Goal: Check status: Check status

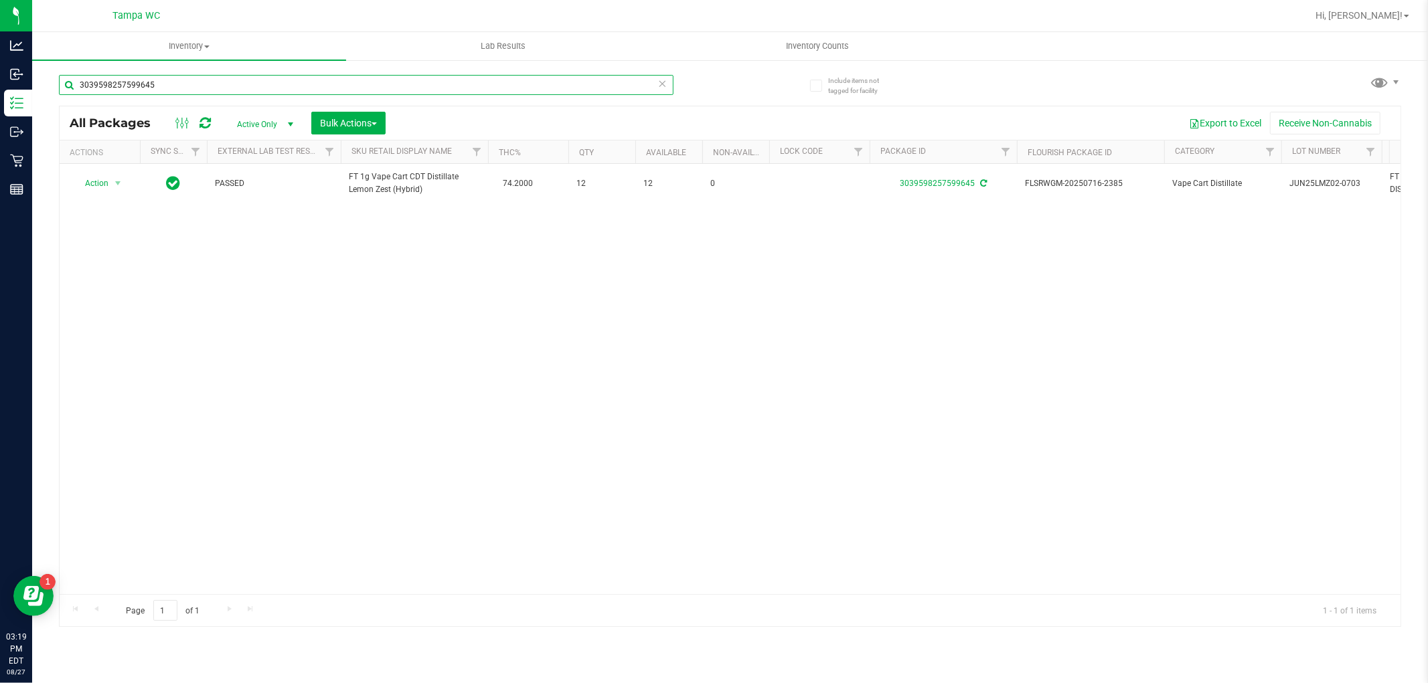
click at [593, 76] on input "3039598257599645" at bounding box center [366, 85] width 614 height 20
click at [666, 82] on icon at bounding box center [662, 83] width 9 height 16
click at [661, 86] on input "text" at bounding box center [366, 85] width 614 height 20
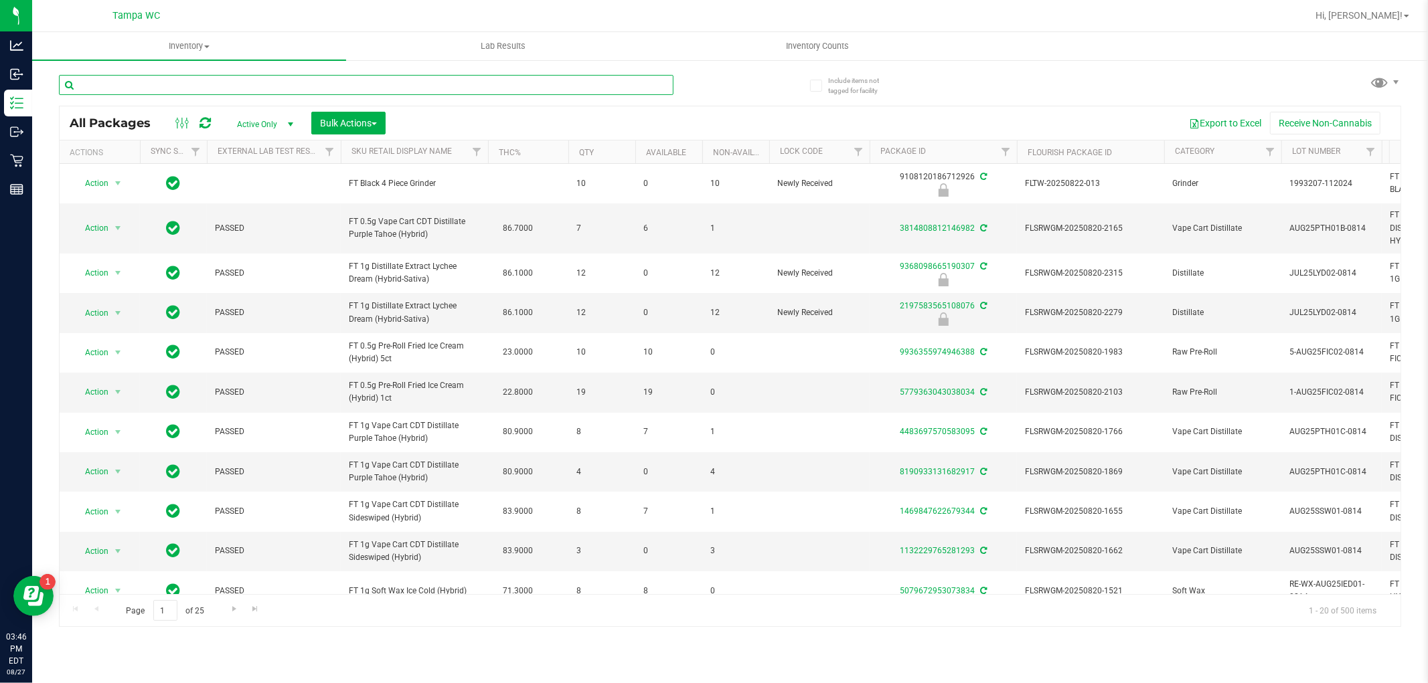
click at [545, 88] on input "text" at bounding box center [366, 85] width 614 height 20
type input "pkt"
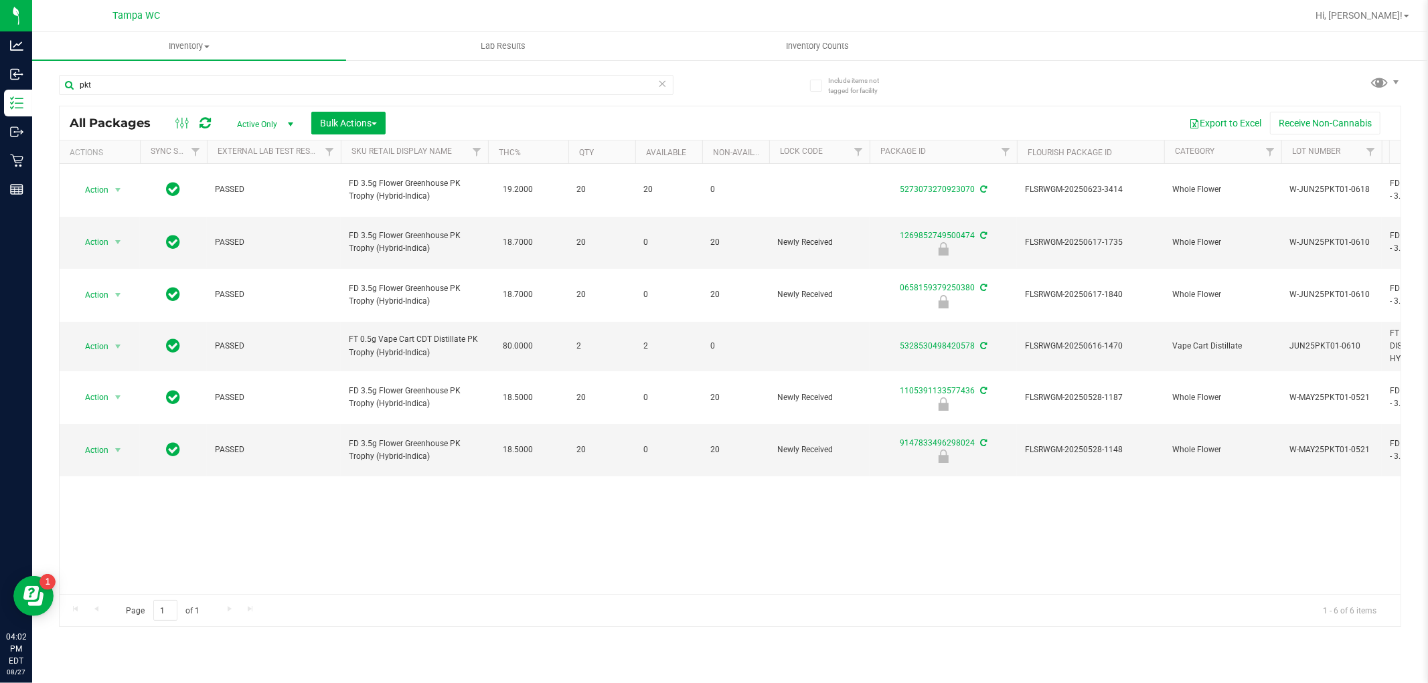
click at [659, 79] on icon at bounding box center [662, 83] width 9 height 16
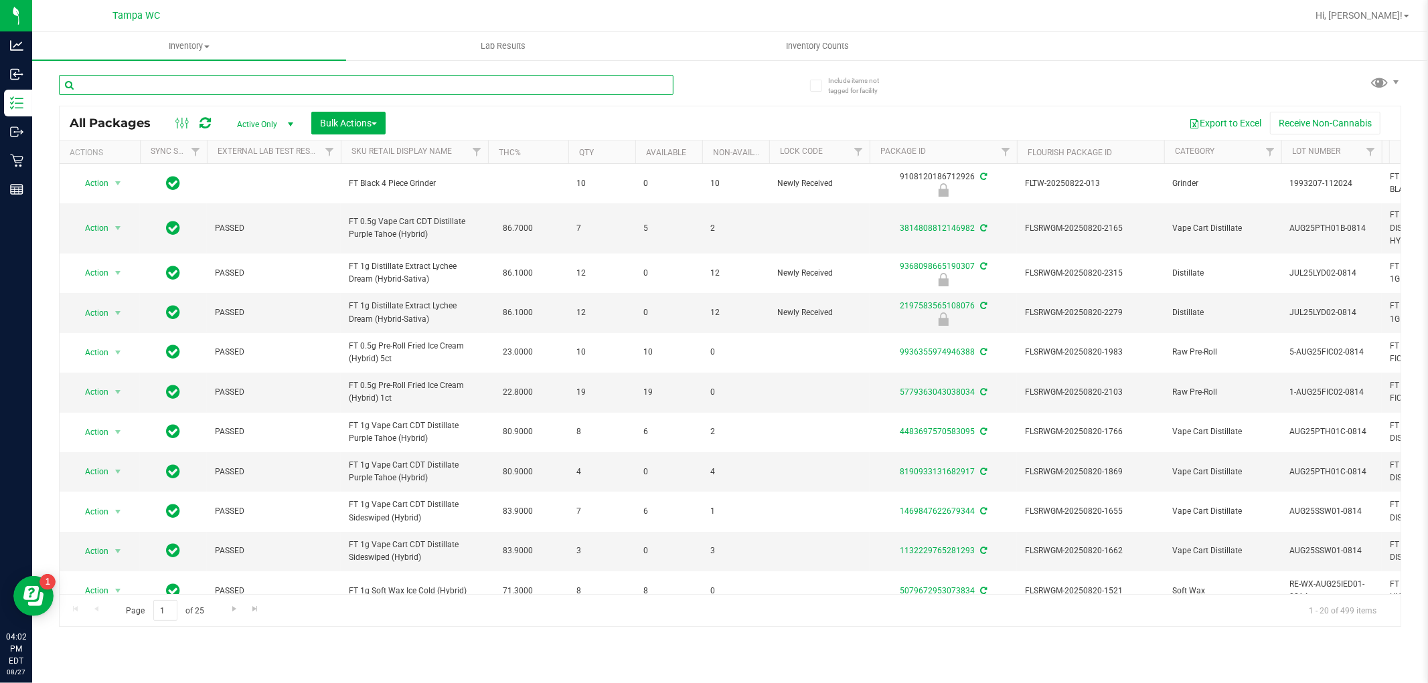
click at [510, 87] on input "text" at bounding box center [366, 85] width 614 height 20
type input "s"
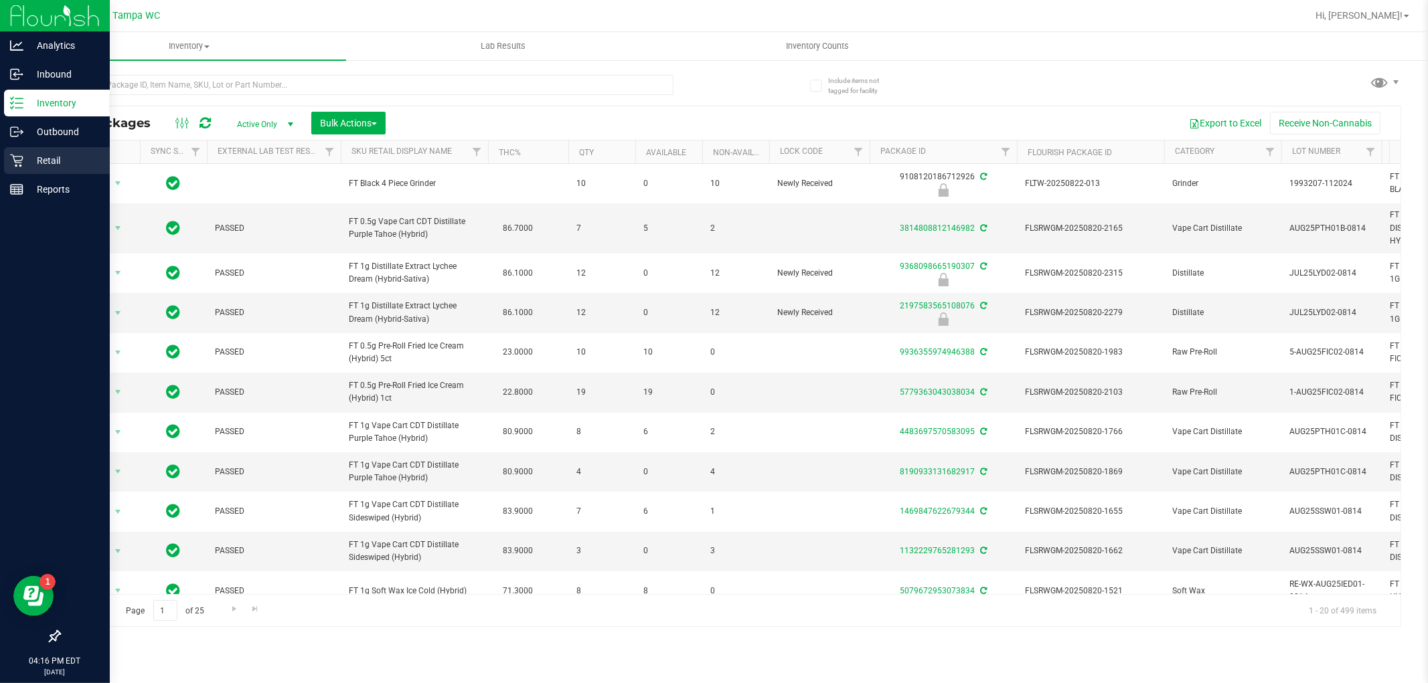
click at [28, 147] on div "Retail" at bounding box center [57, 160] width 106 height 27
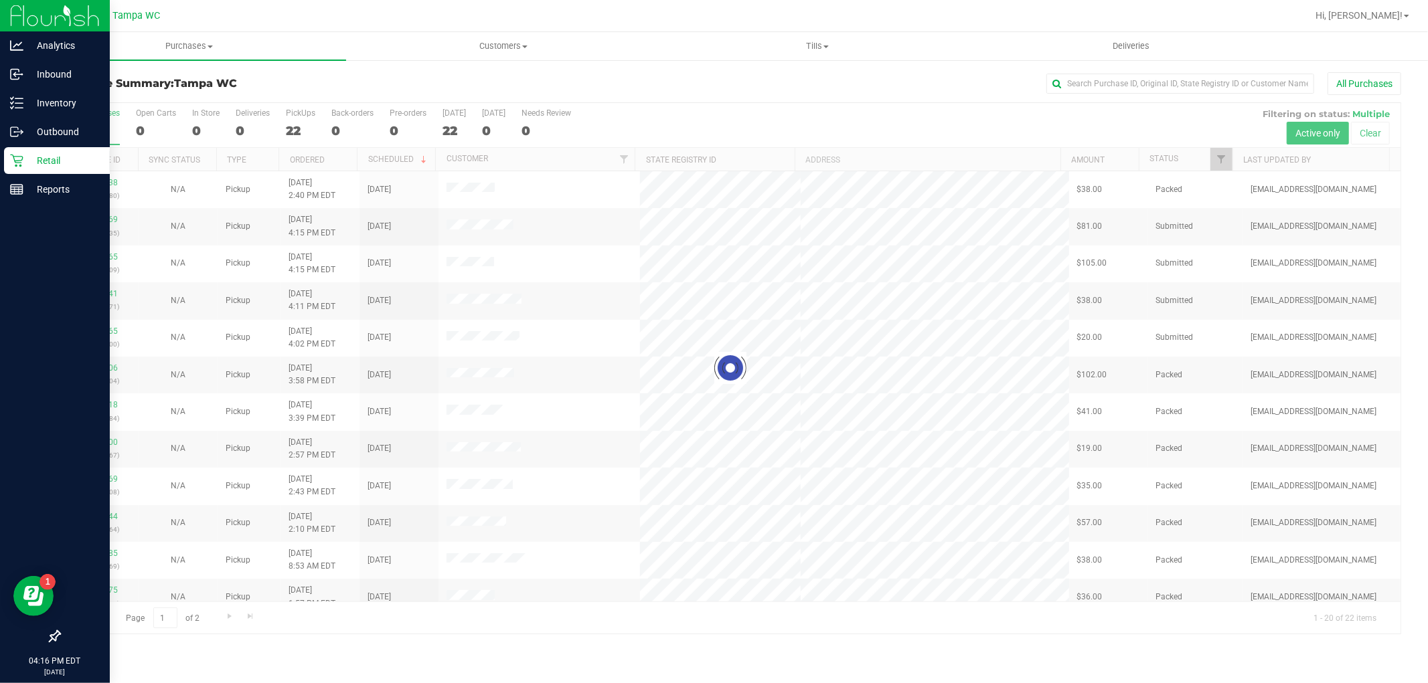
click at [1229, 158] on div at bounding box center [730, 368] width 1341 height 531
click at [1225, 155] on span "Filter" at bounding box center [1221, 159] width 11 height 11
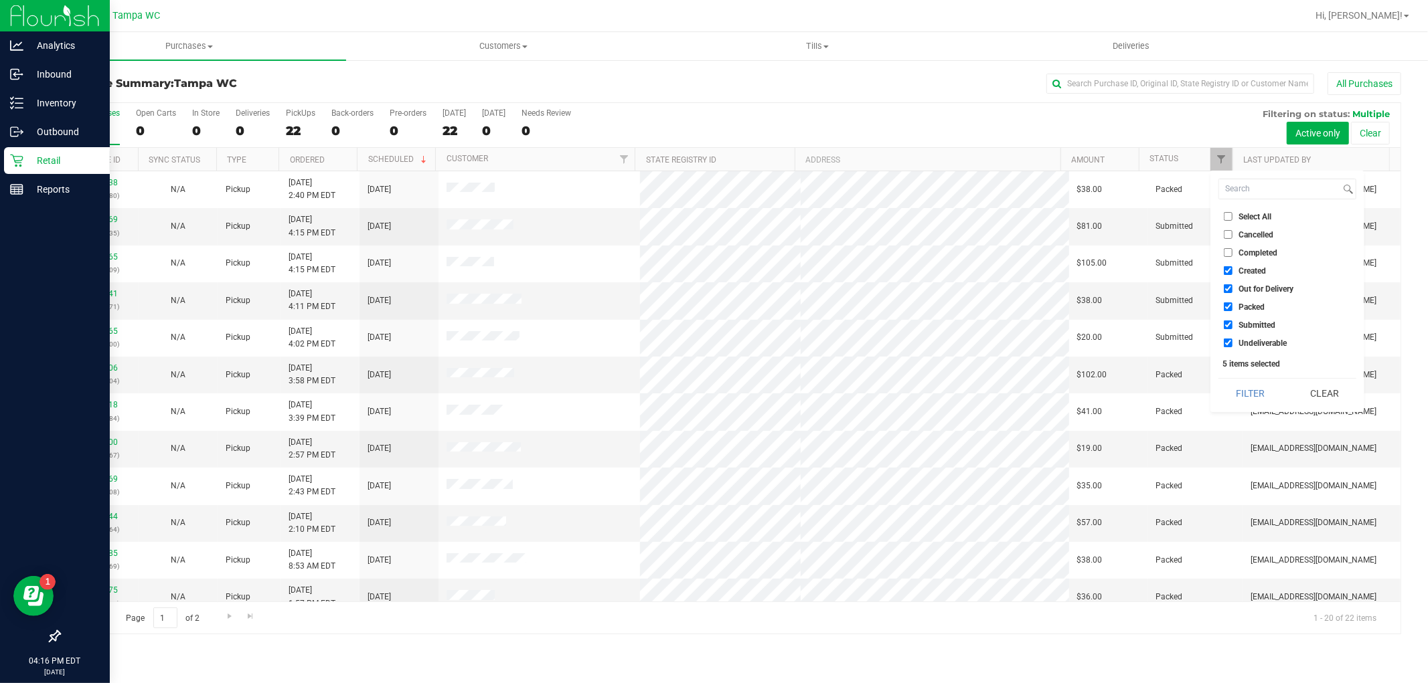
click at [1247, 345] on span "Undeliverable" at bounding box center [1262, 343] width 48 height 8
click at [1232, 345] on input "Undeliverable" at bounding box center [1228, 343] width 9 height 9
checkbox input "false"
click at [1253, 300] on li "Packed" at bounding box center [1287, 307] width 138 height 14
click at [1253, 285] on span "Out for Delivery" at bounding box center [1265, 289] width 55 height 8
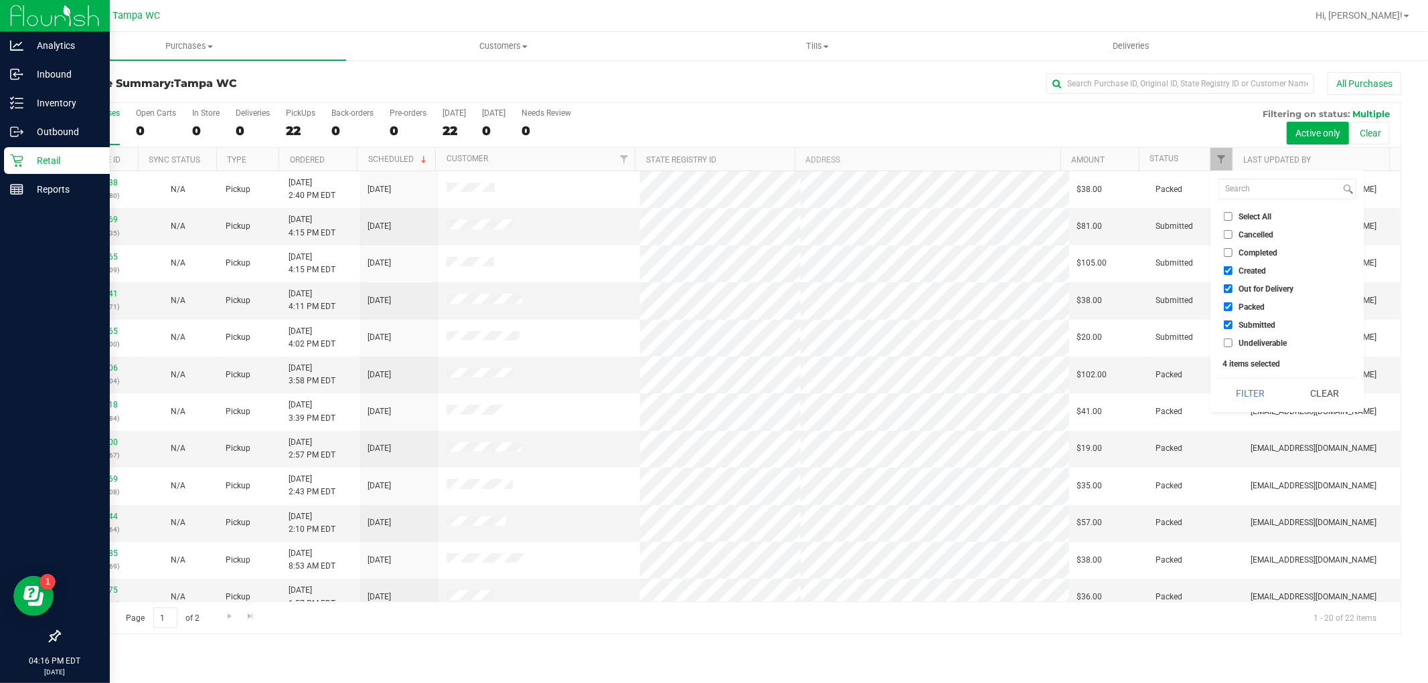
click at [1232, 284] on input "Out for Delivery" at bounding box center [1228, 288] width 9 height 9
checkbox input "false"
drag, startPoint x: 1250, startPoint y: 269, endPoint x: 1252, endPoint y: 311, distance: 42.3
click at [1250, 270] on span "Created" at bounding box center [1251, 271] width 27 height 8
click at [1232, 270] on input "Created" at bounding box center [1228, 270] width 9 height 9
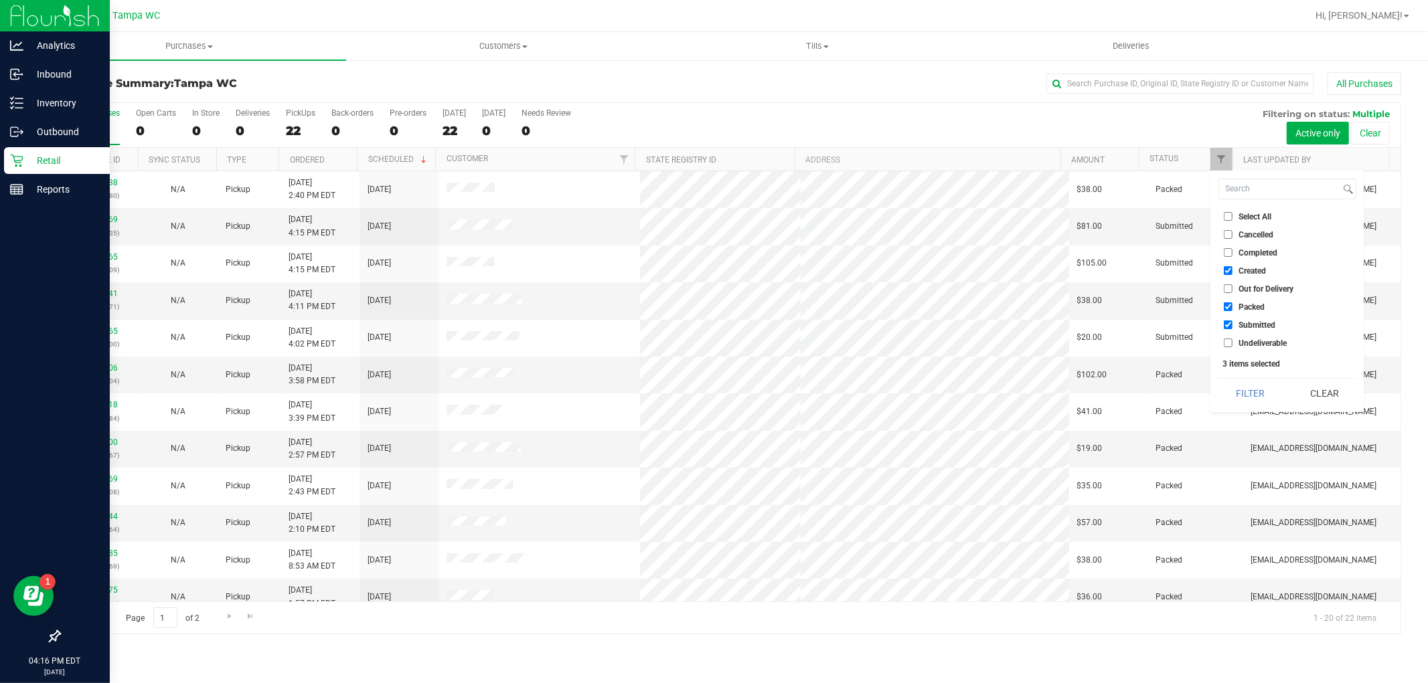
checkbox input "false"
click at [1254, 305] on span "Packed" at bounding box center [1251, 307] width 26 height 8
click at [1232, 305] on input "Packed" at bounding box center [1228, 307] width 9 height 9
checkbox input "false"
click at [1270, 392] on button "Filter" at bounding box center [1250, 393] width 64 height 29
